Goal: Navigation & Orientation: Understand site structure

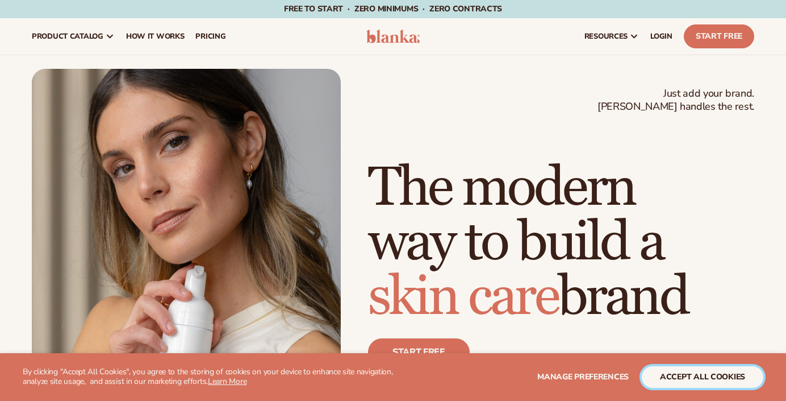
click at [669, 374] on button "accept all cookies" at bounding box center [703, 377] width 122 height 22
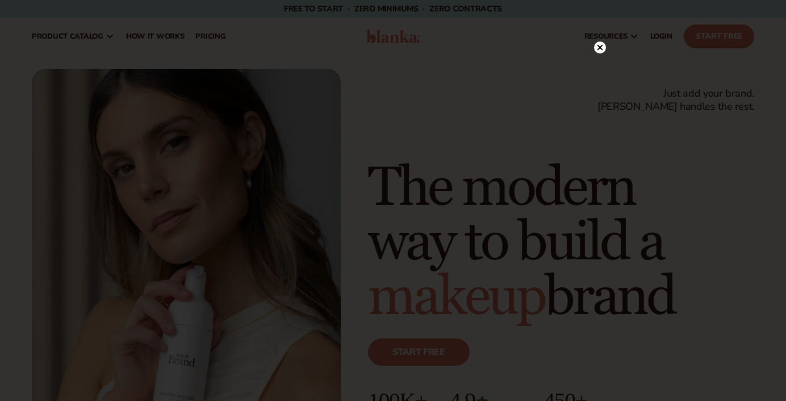
click at [602, 52] on circle at bounding box center [600, 47] width 12 height 12
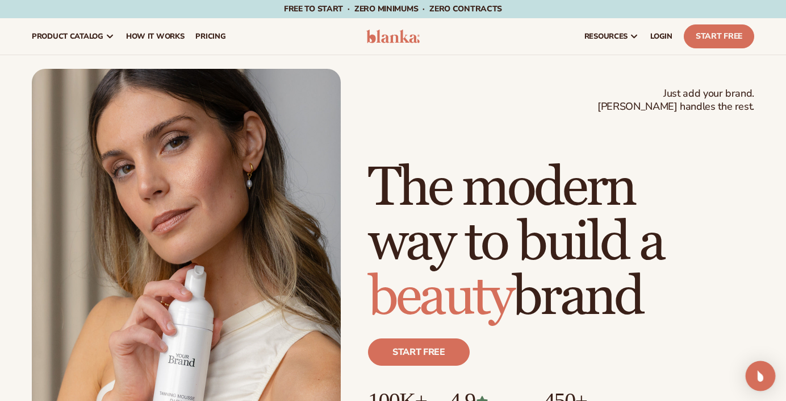
click at [767, 375] on div "Open Intercom Messenger" at bounding box center [761, 376] width 30 height 30
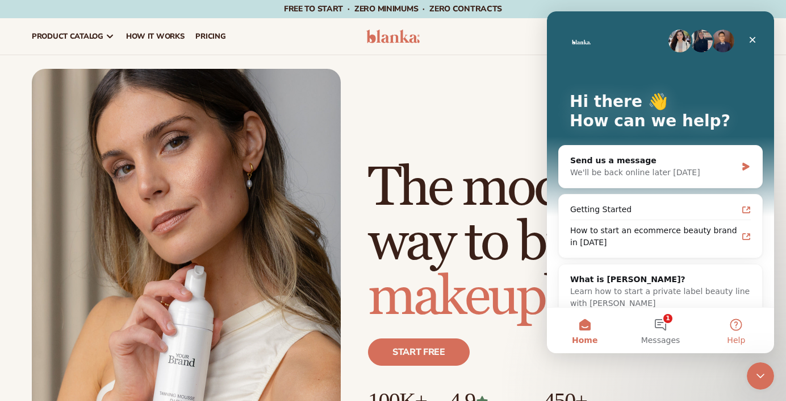
click at [755, 334] on button "Help" at bounding box center [737, 329] width 76 height 45
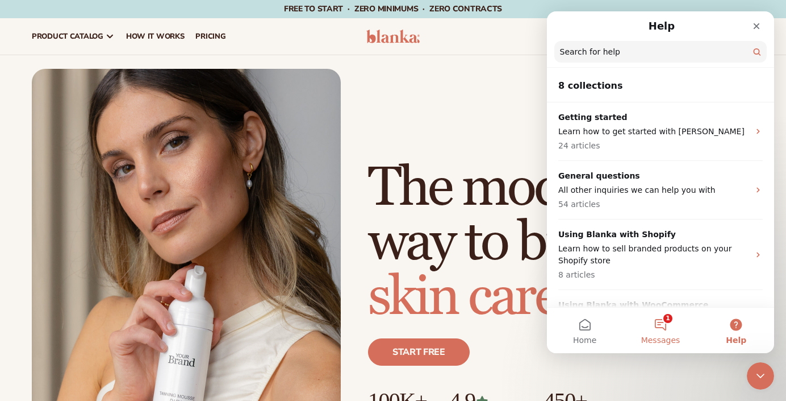
click at [656, 338] on span "Messages" at bounding box center [661, 340] width 39 height 8
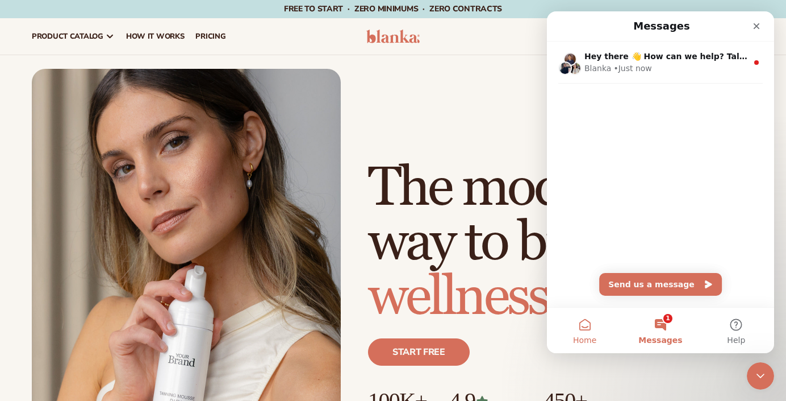
click at [583, 321] on button "Home" at bounding box center [585, 329] width 76 height 45
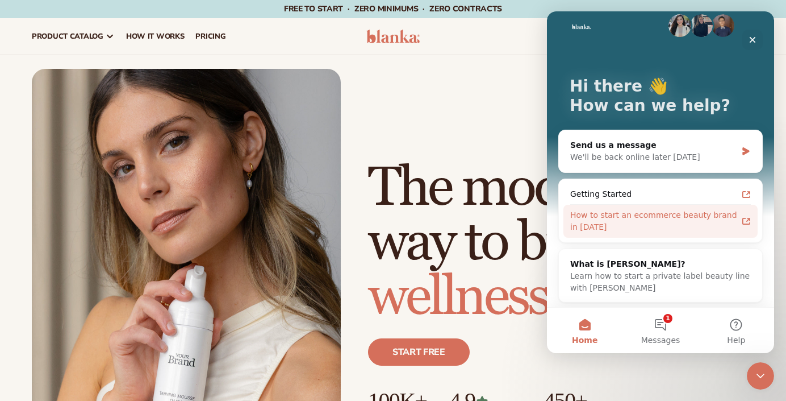
scroll to position [16, 0]
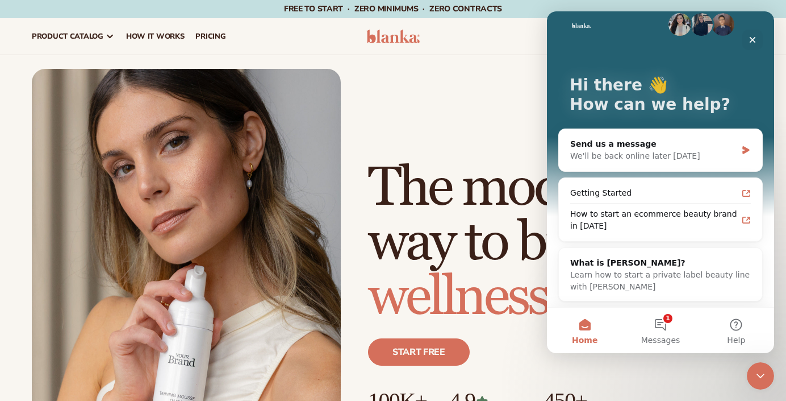
click at [760, 391] on div "Just add your brand. Blanka handles the rest. beauty,[MEDICAL_DATA],wellness,ma…" at bounding box center [393, 264] width 786 height 390
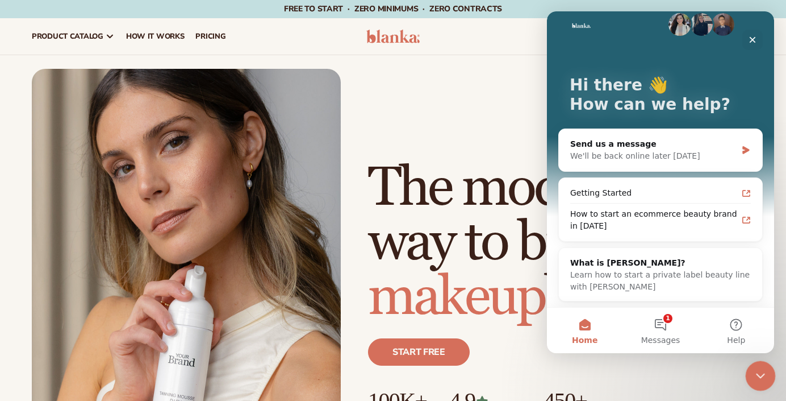
click at [763, 374] on icon "Close Intercom Messenger" at bounding box center [759, 374] width 14 height 14
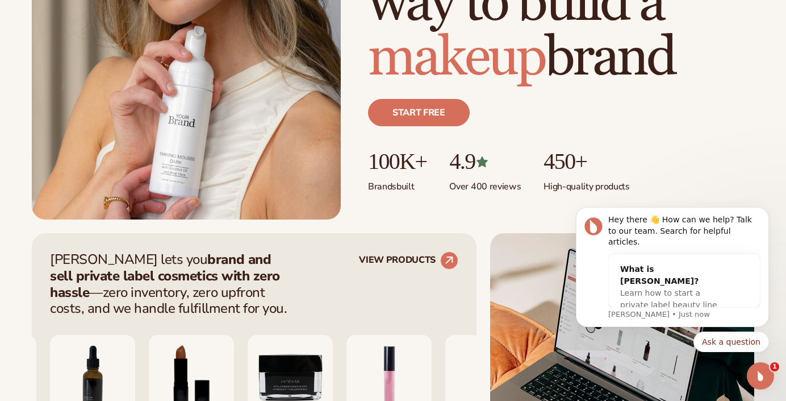
scroll to position [0, 0]
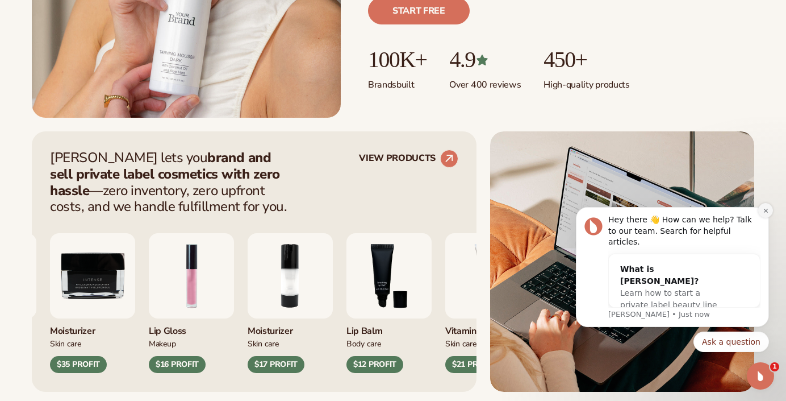
click at [765, 214] on icon "Dismiss notification" at bounding box center [766, 210] width 6 height 6
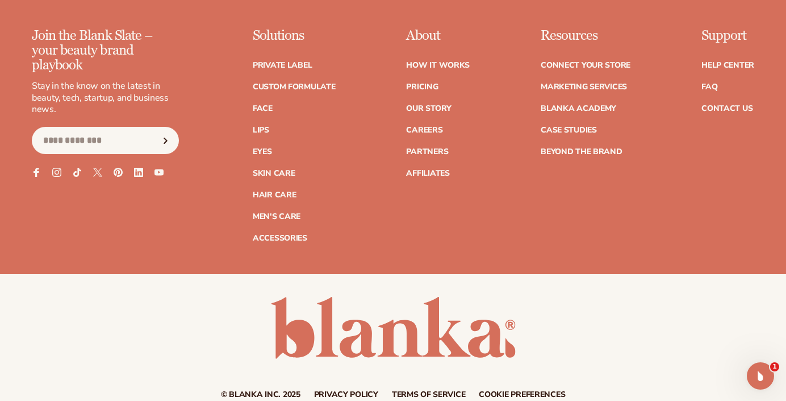
scroll to position [4536, 0]
